Goal: Navigation & Orientation: Find specific page/section

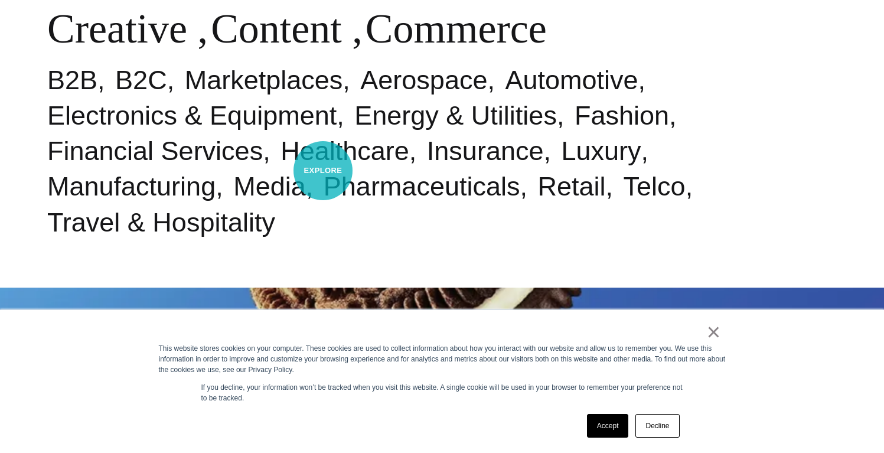
scroll to position [632, 0]
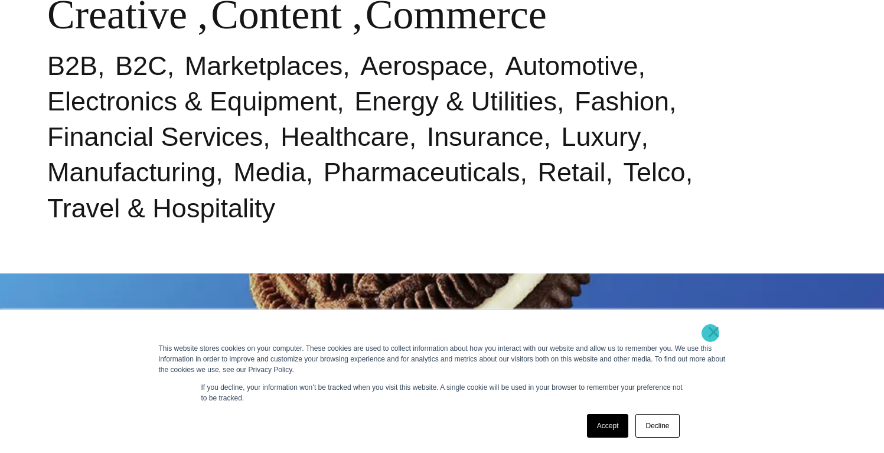
click at [710, 333] on link "×" at bounding box center [714, 332] width 14 height 11
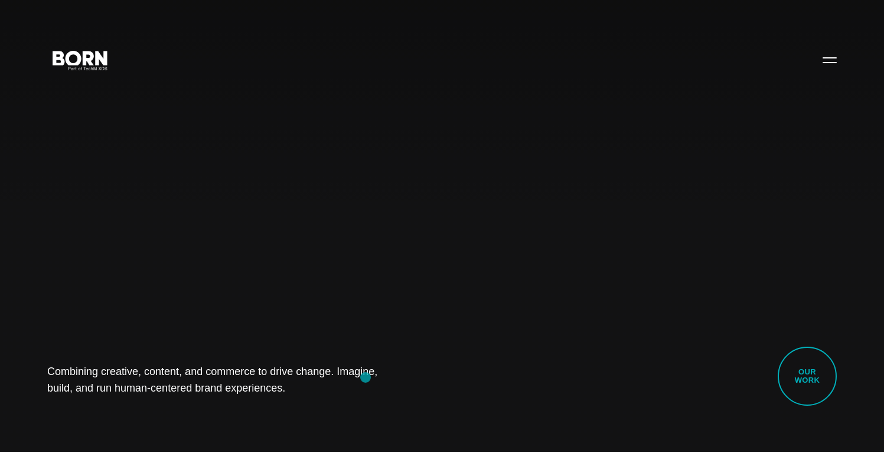
scroll to position [0, 0]
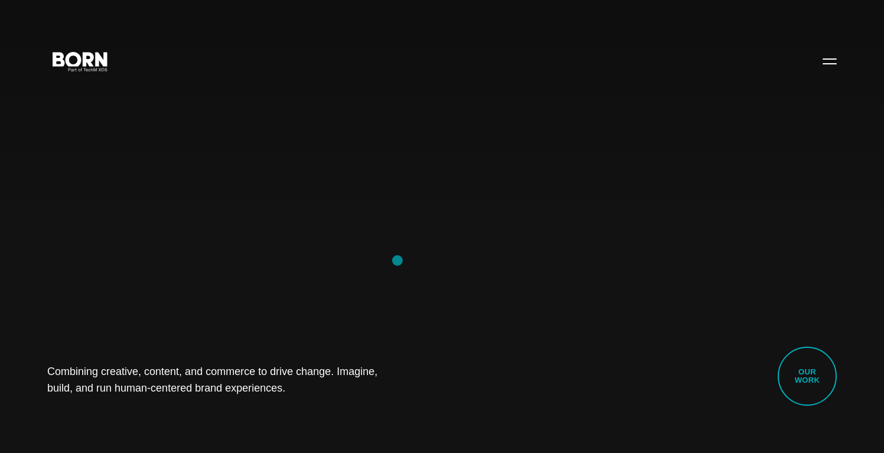
click at [397, 261] on div "Combining creative, content, and commerce to drive change. Imagine, build, and …" at bounding box center [442, 226] width 884 height 453
click at [801, 374] on link "Our Work" at bounding box center [807, 376] width 59 height 59
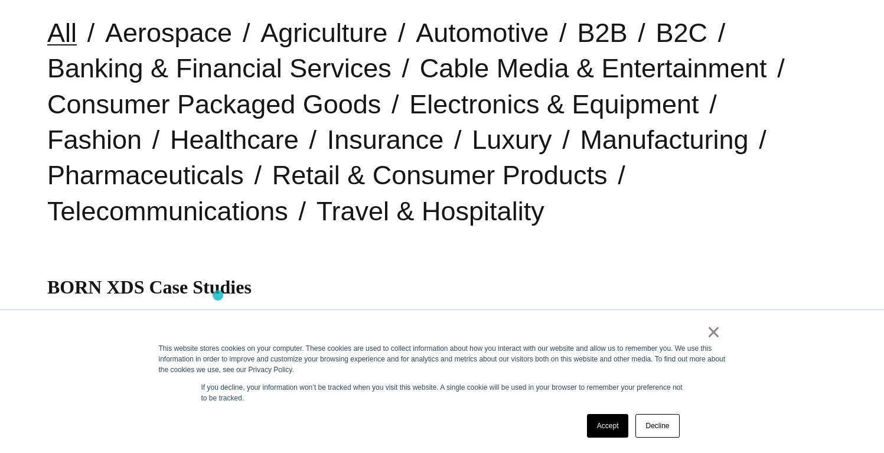
scroll to position [350, 0]
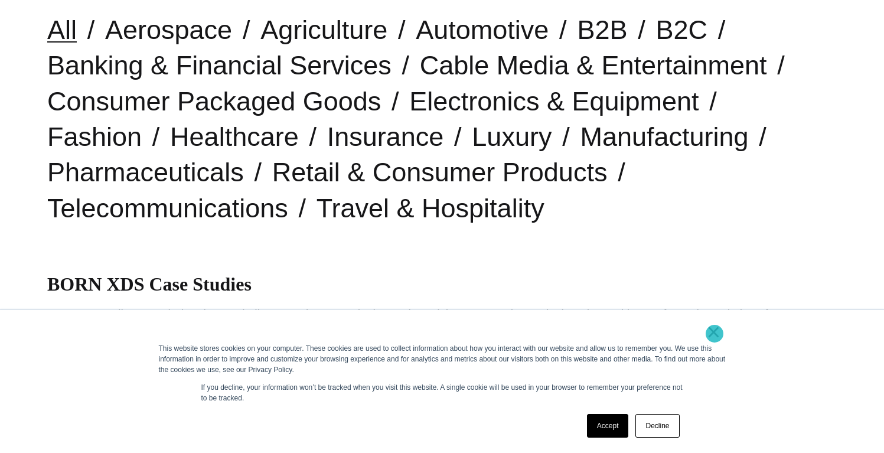
click at [714, 334] on link "×" at bounding box center [714, 332] width 14 height 11
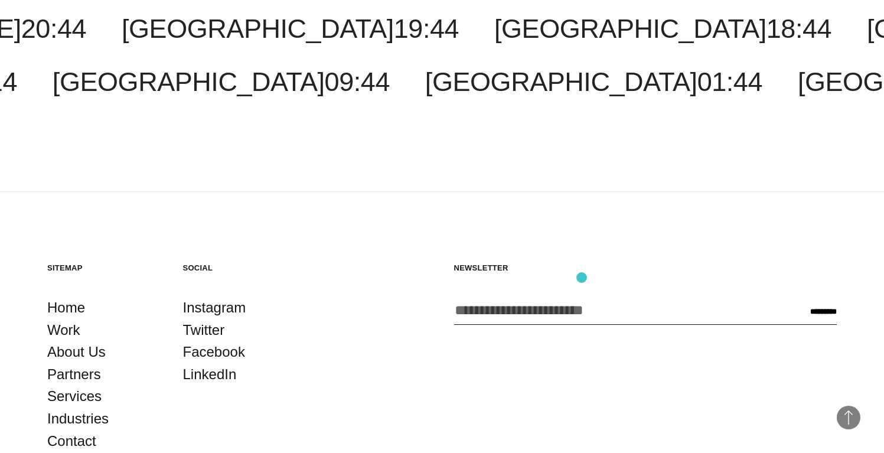
scroll to position [3705, 0]
